Goal: Task Accomplishment & Management: Manage account settings

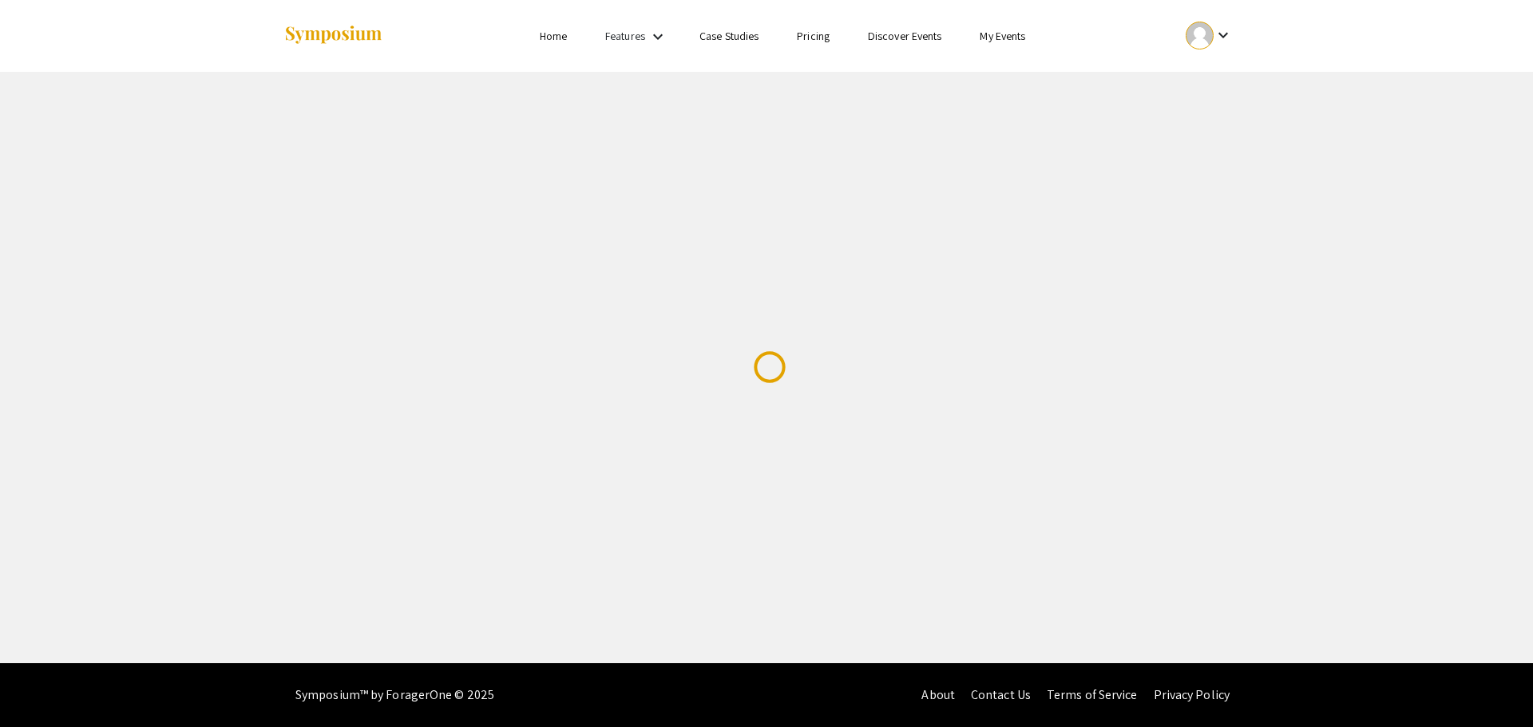
click at [993, 34] on link "My Events" at bounding box center [1003, 36] width 46 height 14
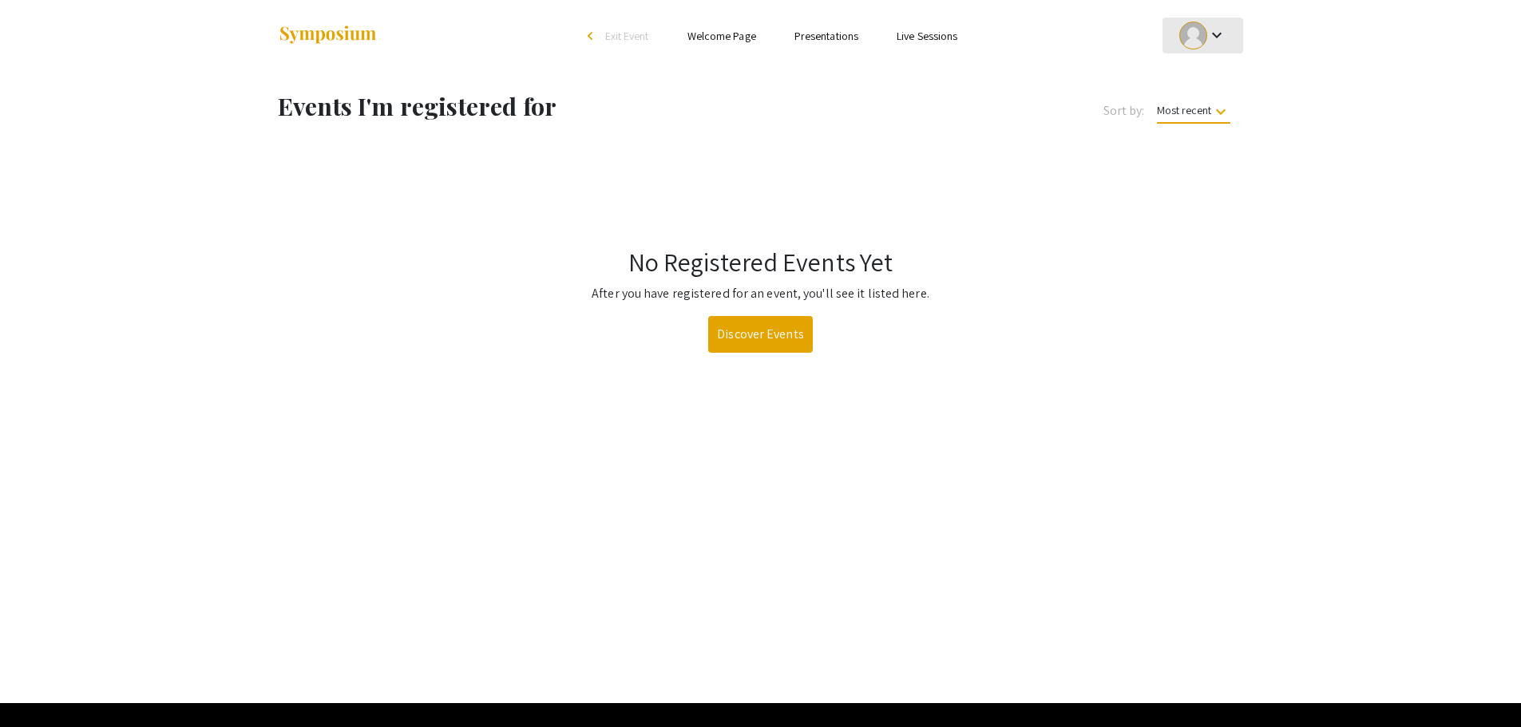
click at [1213, 27] on mat-icon "keyboard_arrow_down" at bounding box center [1216, 35] width 19 height 19
click at [1205, 113] on button "My Submissions" at bounding box center [1211, 117] width 98 height 38
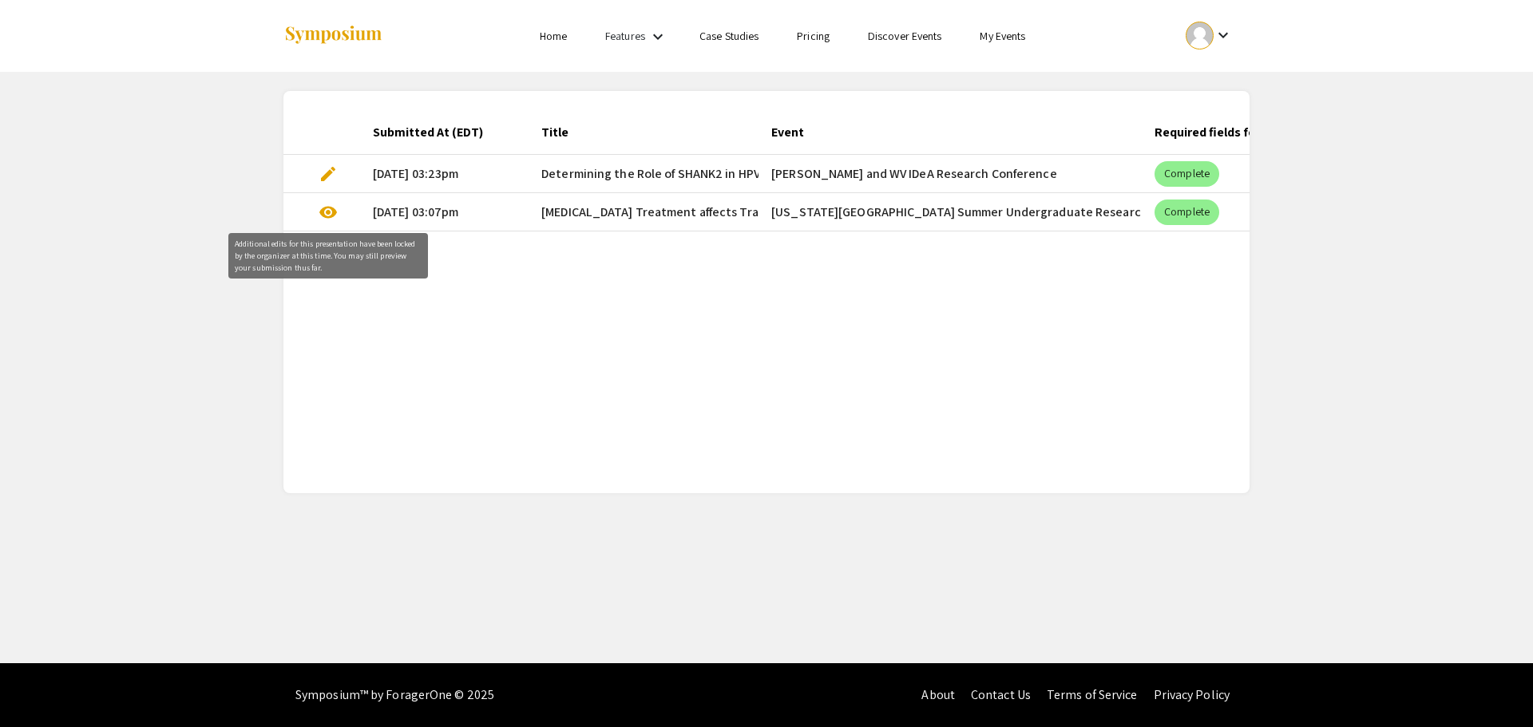
click at [323, 211] on span "visibility" at bounding box center [328, 212] width 19 height 19
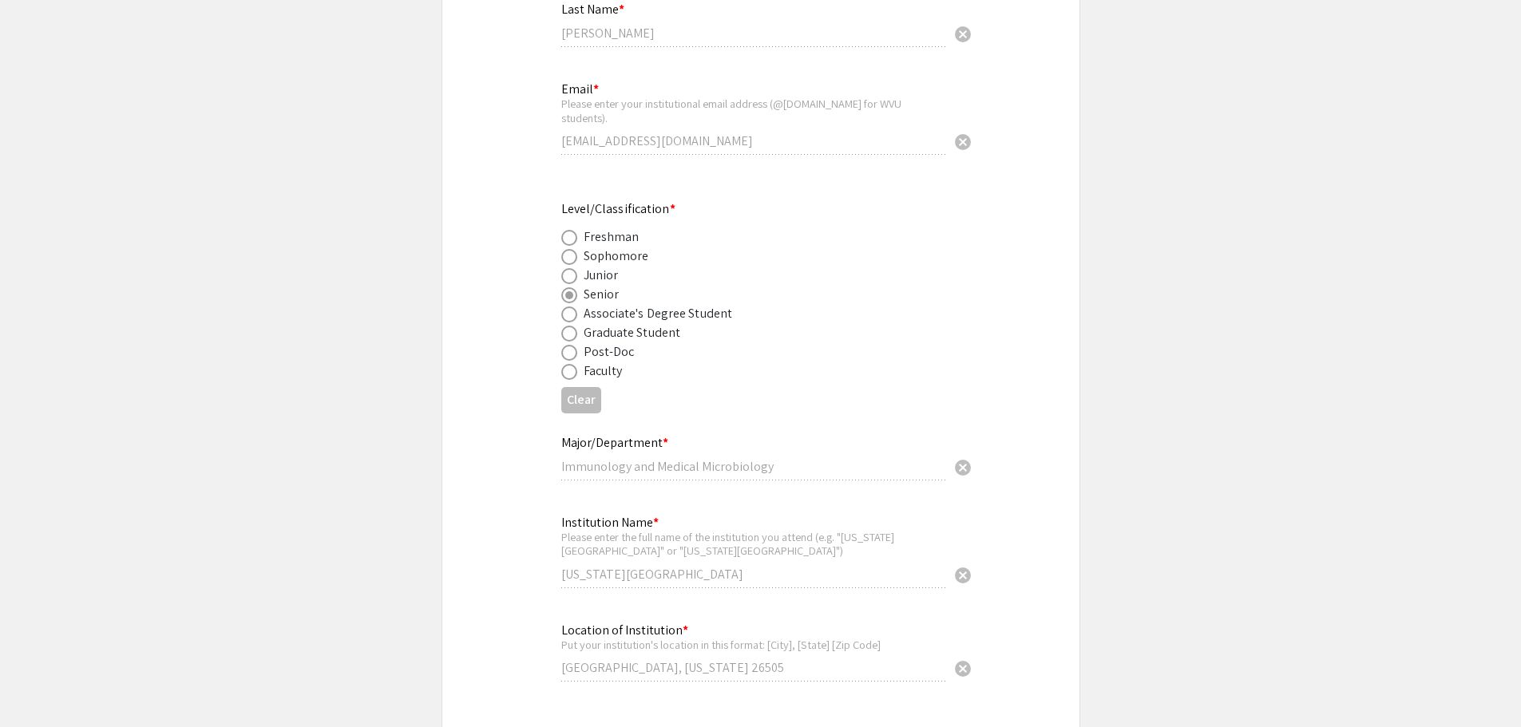
select select "custom"
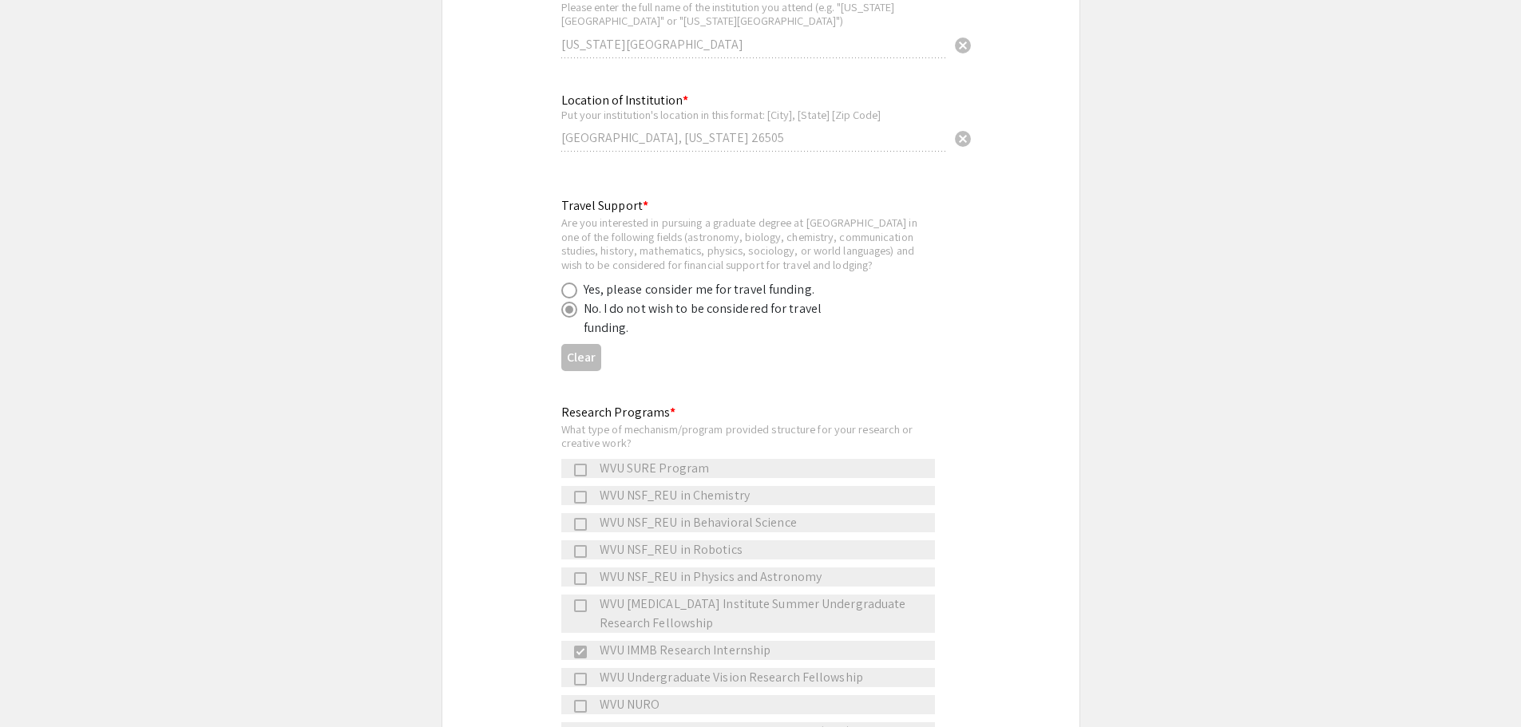
type input "0"
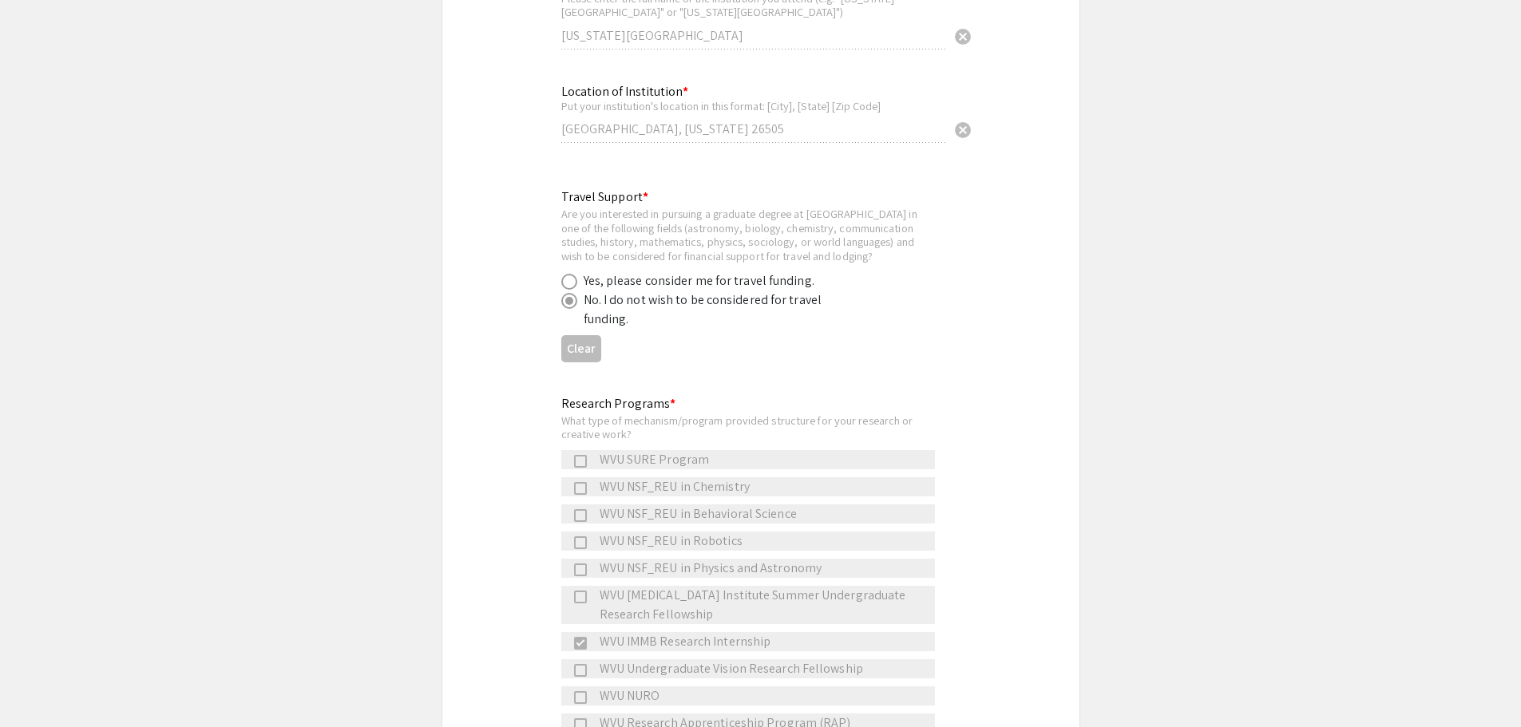
select select "custom"
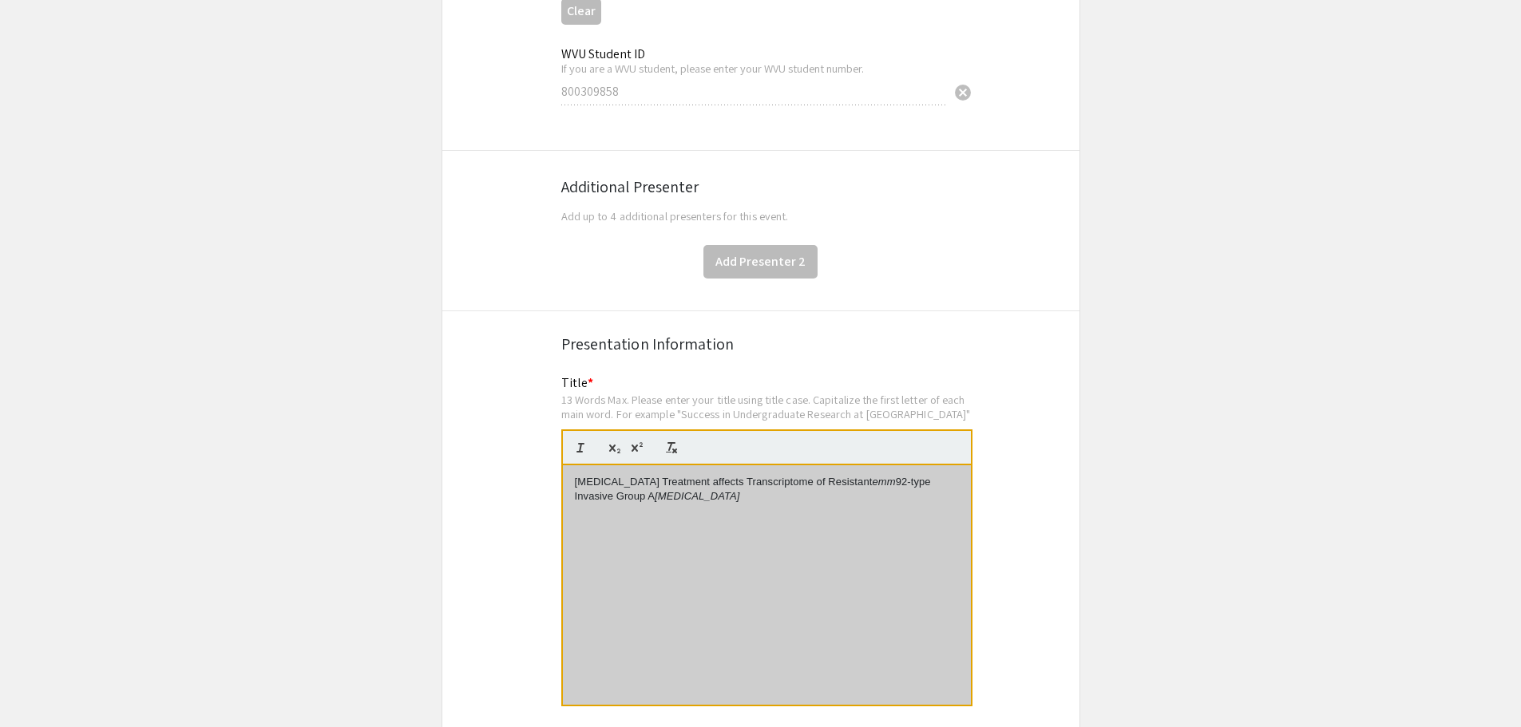
type input "1"
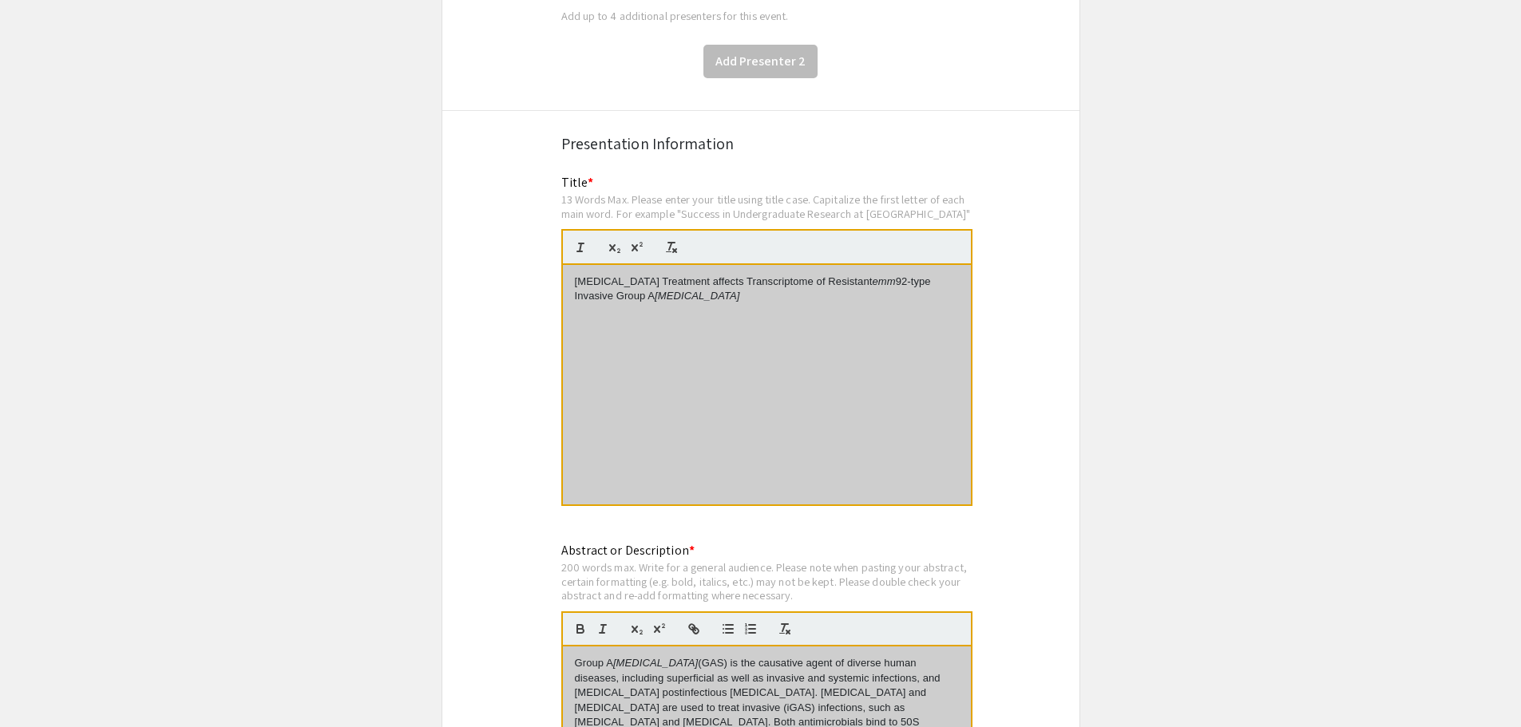
select select "auto"
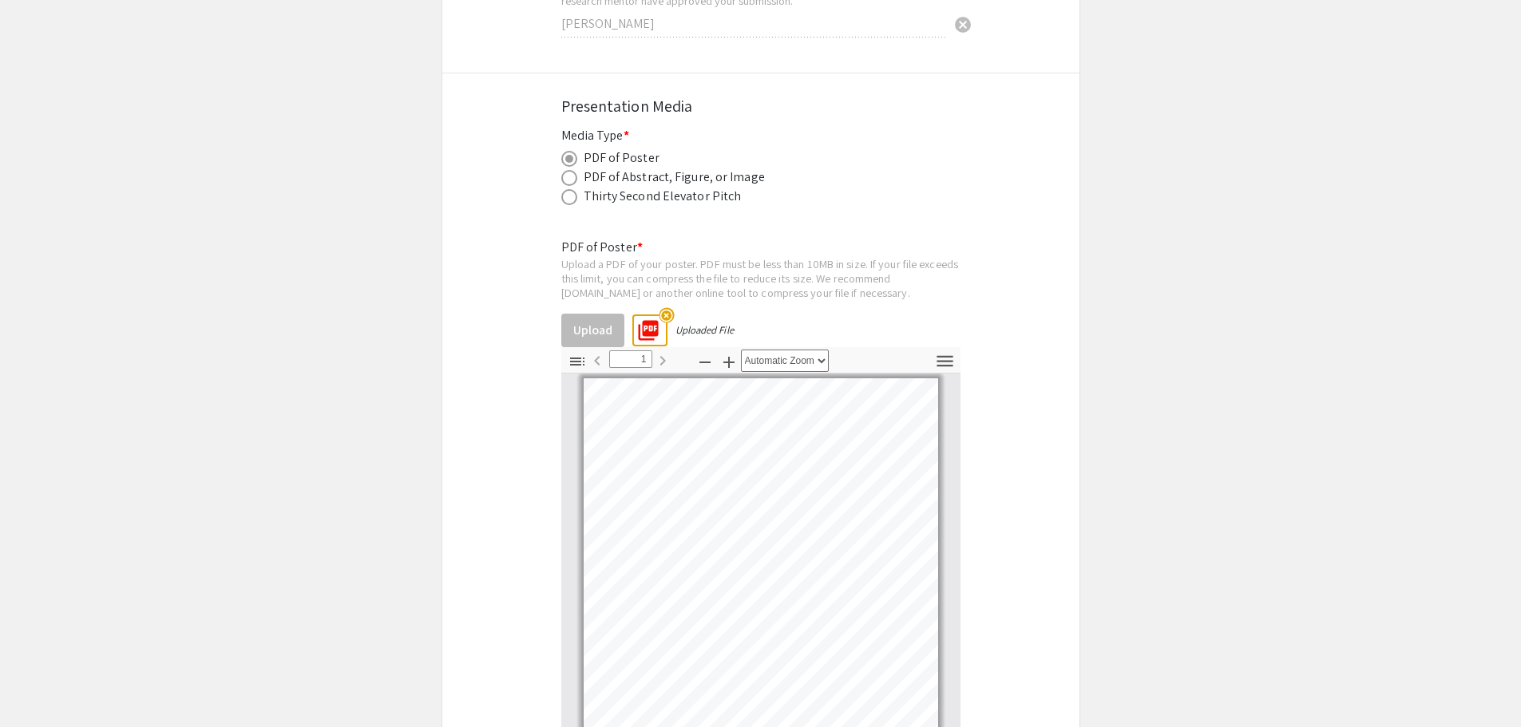
scroll to position [3832, 0]
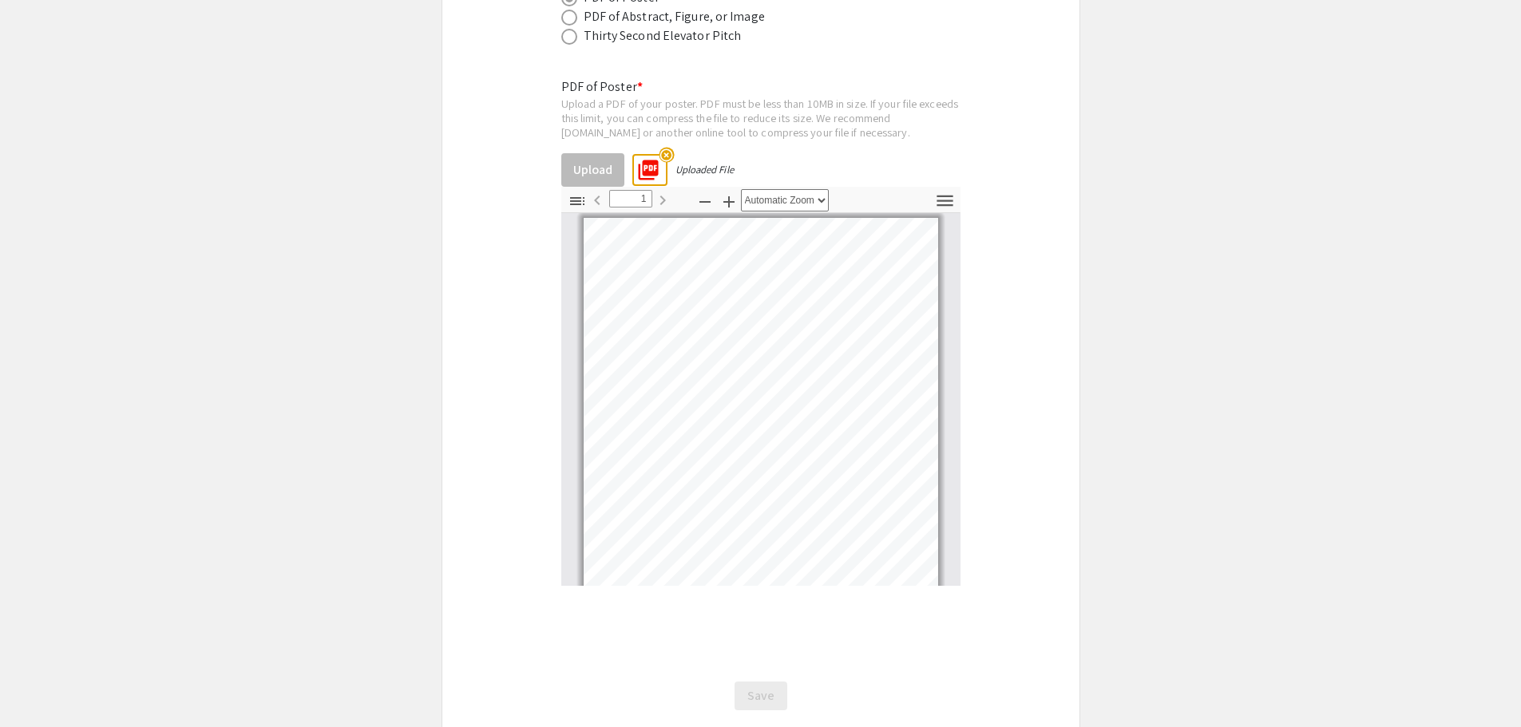
click at [648, 153] on mat-icon "picture_as_pdf" at bounding box center [643, 165] width 24 height 24
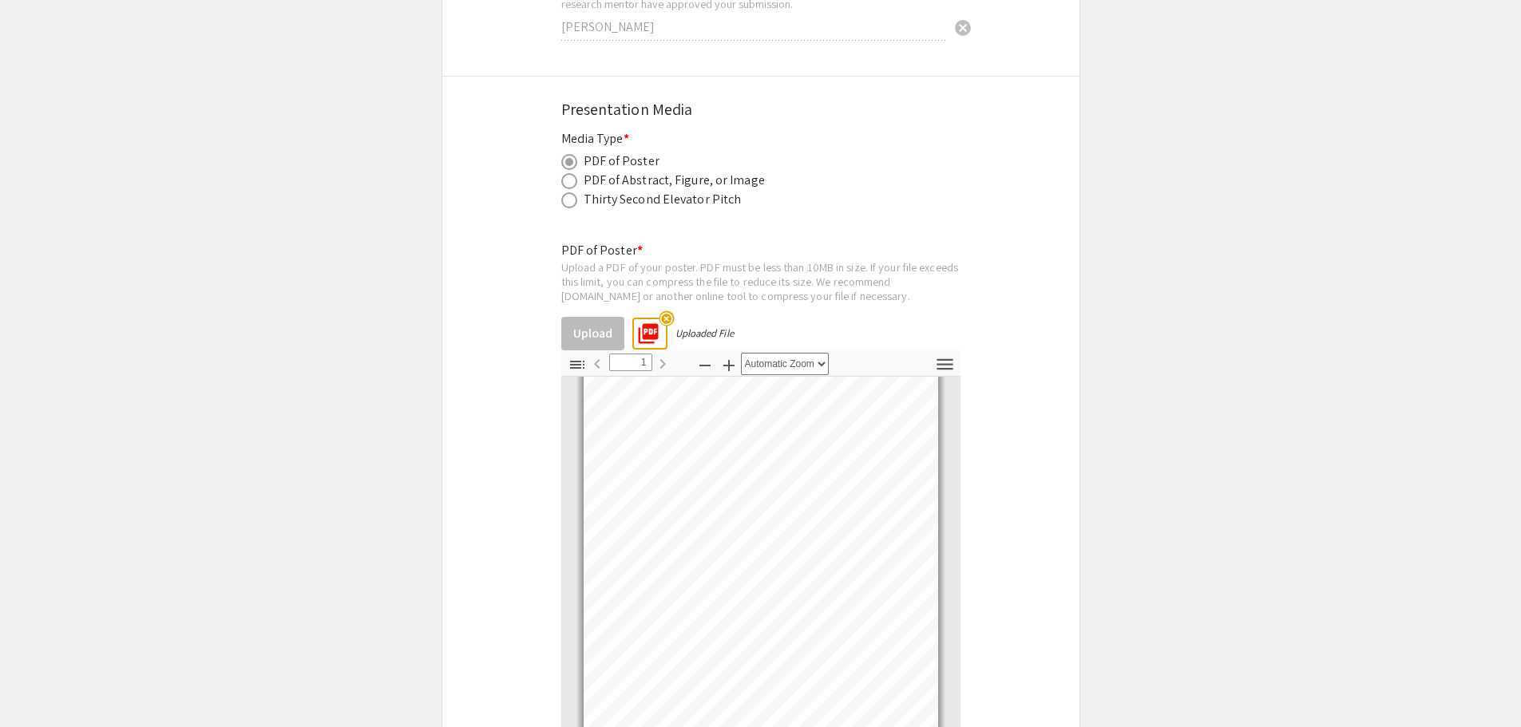
scroll to position [3668, 0]
click at [648, 318] on mat-icon "picture_as_pdf" at bounding box center [643, 330] width 24 height 24
click at [667, 303] on div "PDF of Poster * Upload a PDF of your poster. PDF must be less than 10MB in size…" at bounding box center [760, 518] width 399 height 579
click at [651, 318] on mat-icon "picture_as_pdf" at bounding box center [643, 330] width 24 height 24
click at [944, 354] on icon "button" at bounding box center [945, 365] width 22 height 22
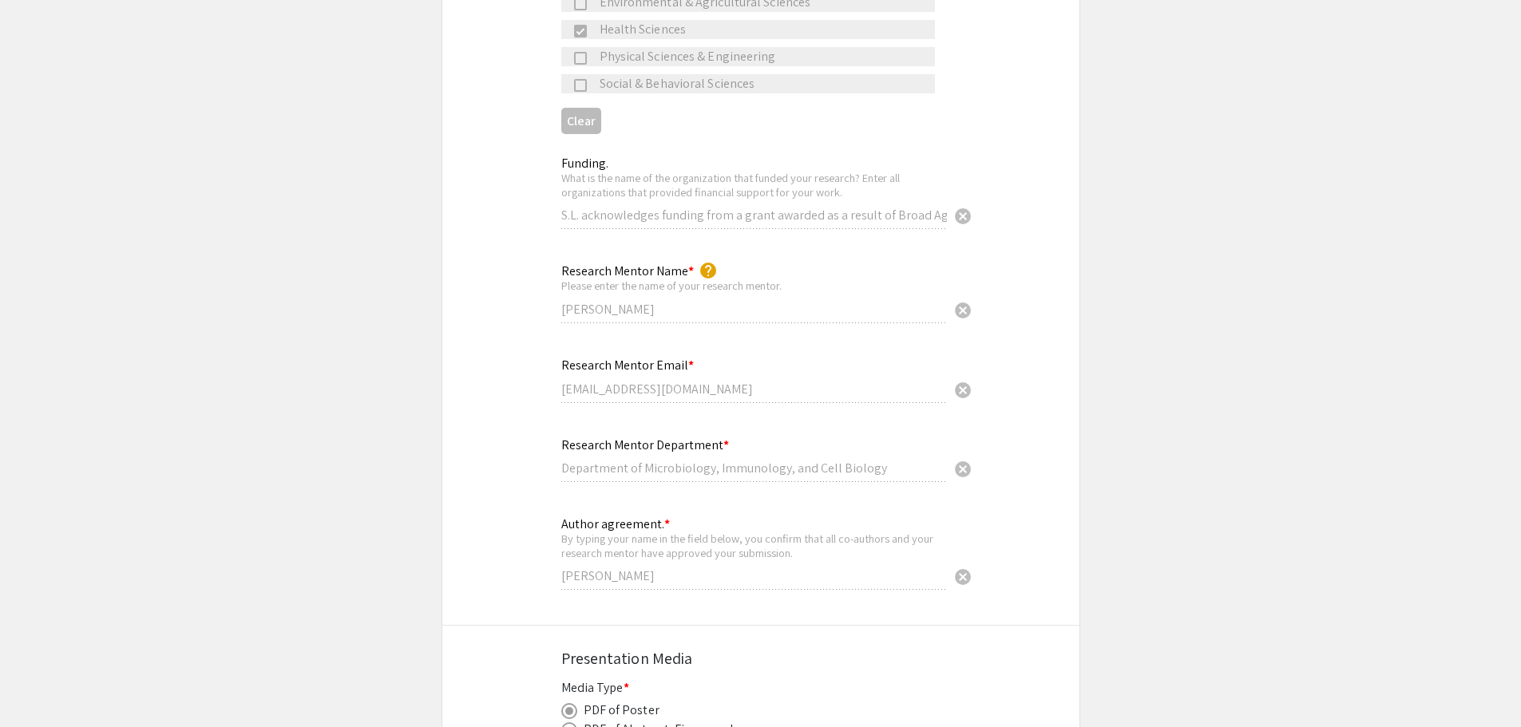
scroll to position [2869, 0]
